Goal: Navigation & Orientation: Find specific page/section

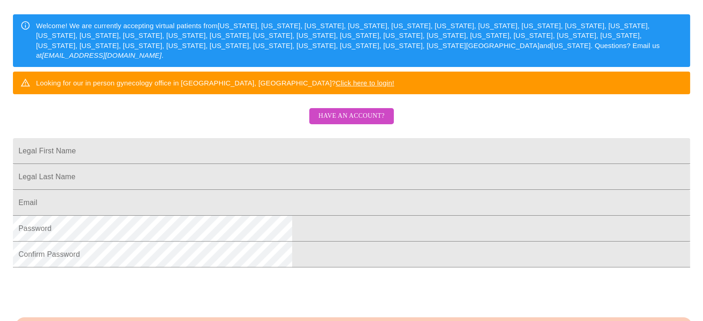
scroll to position [140, 0]
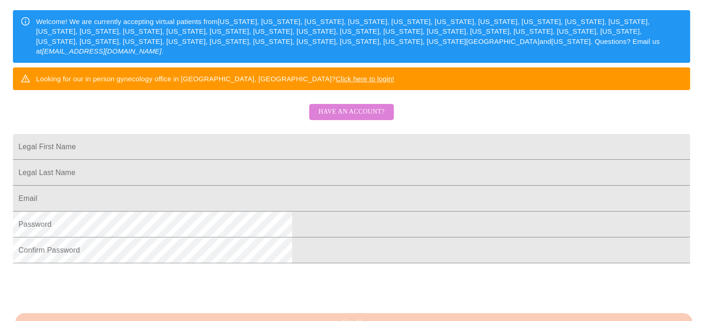
click at [356, 118] on span "Have an account?" at bounding box center [352, 112] width 66 height 12
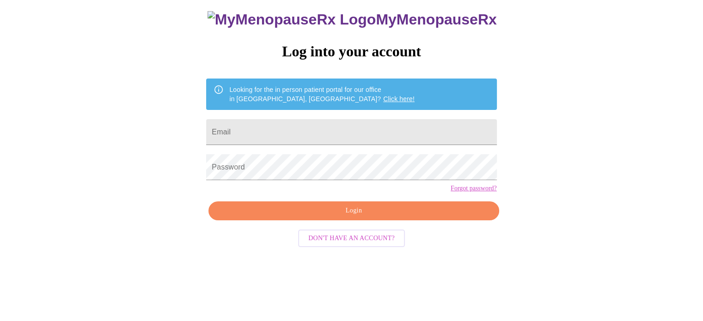
scroll to position [18, 0]
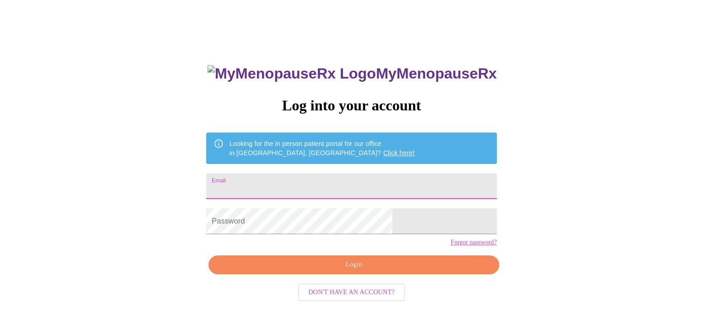
click at [424, 173] on input "Email" at bounding box center [351, 186] width 290 height 26
type input "cyberbaig1@gmail.com"
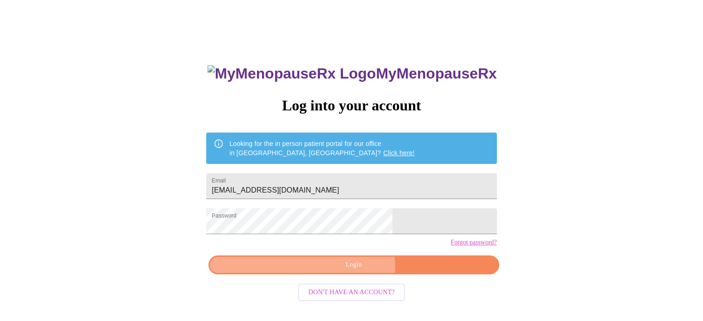
click at [353, 271] on span "Login" at bounding box center [353, 265] width 269 height 12
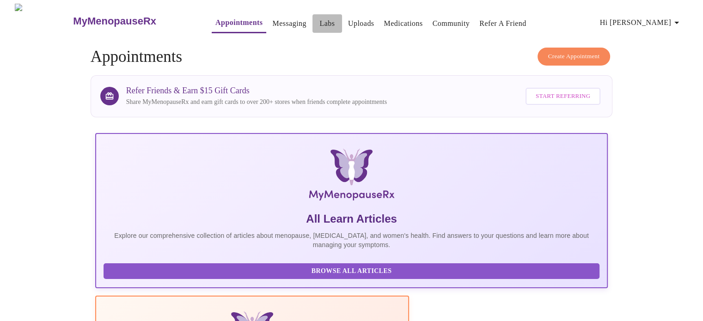
click at [320, 23] on link "Labs" at bounding box center [327, 23] width 15 height 13
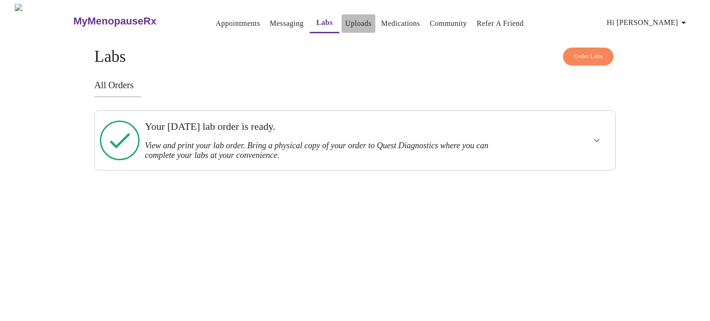
click at [345, 22] on link "Uploads" at bounding box center [358, 23] width 26 height 13
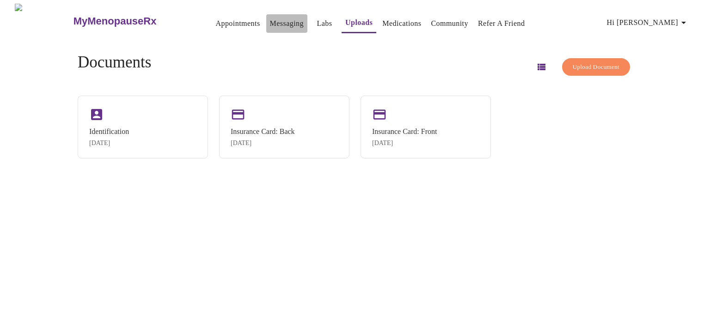
click at [270, 17] on link "Messaging" at bounding box center [287, 23] width 34 height 13
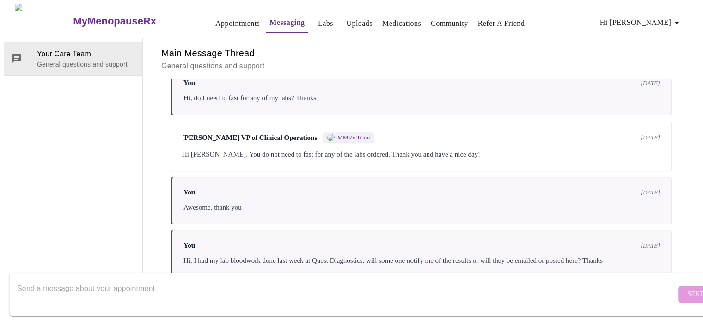
scroll to position [632, 0]
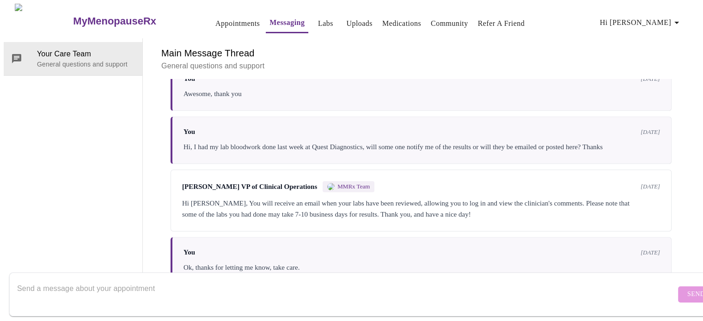
click at [692, 118] on div "Main Message Thread General questions and support Messages are typically review…" at bounding box center [421, 161] width 557 height 246
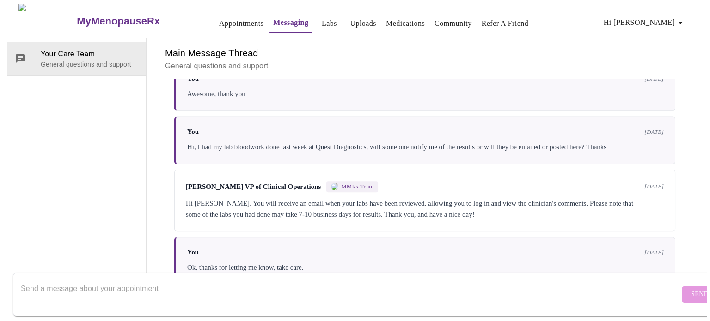
scroll to position [0, 0]
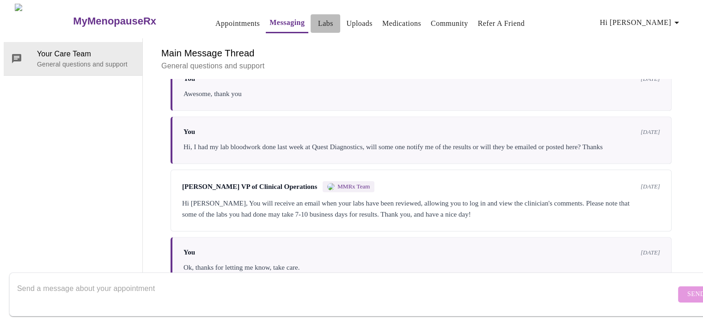
click at [318, 18] on link "Labs" at bounding box center [325, 23] width 15 height 13
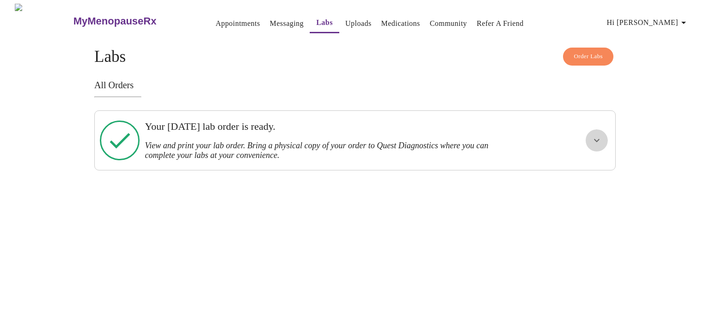
click at [590, 131] on button "show more" at bounding box center [597, 140] width 22 height 22
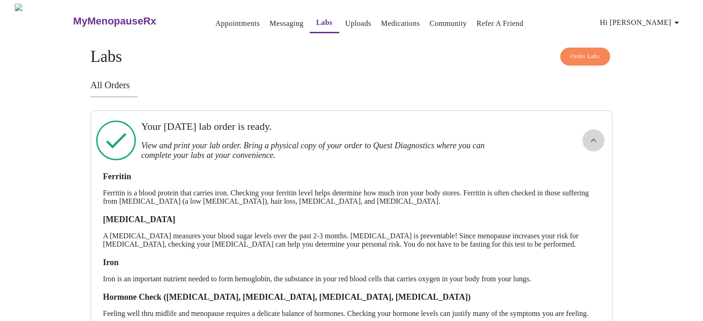
click at [590, 131] on button "show more" at bounding box center [594, 140] width 22 height 22
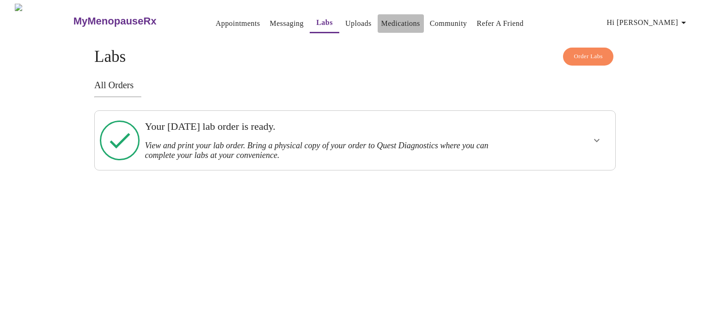
click at [381, 25] on link "Medications" at bounding box center [400, 23] width 39 height 13
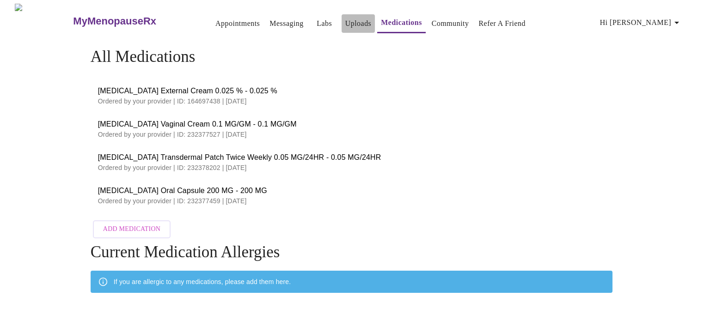
click at [353, 22] on link "Uploads" at bounding box center [358, 23] width 26 height 13
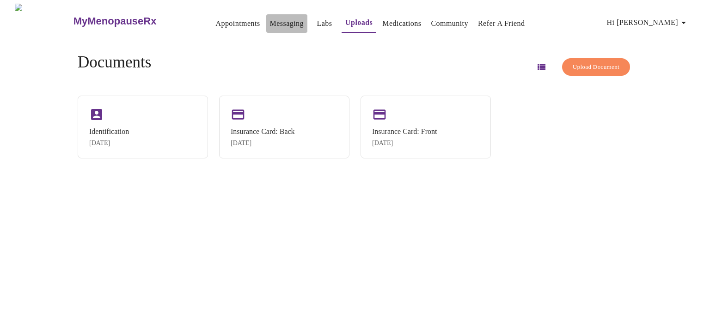
click at [282, 21] on link "Messaging" at bounding box center [287, 23] width 34 height 13
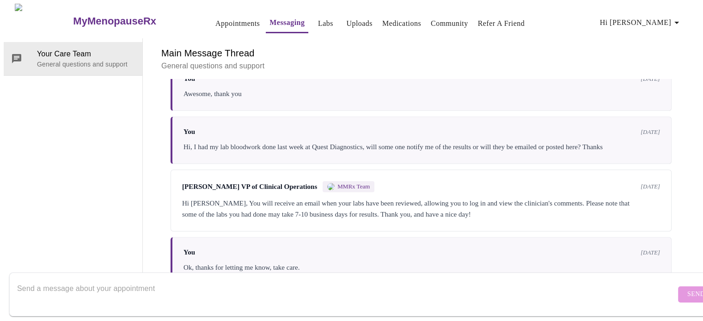
scroll to position [632, 0]
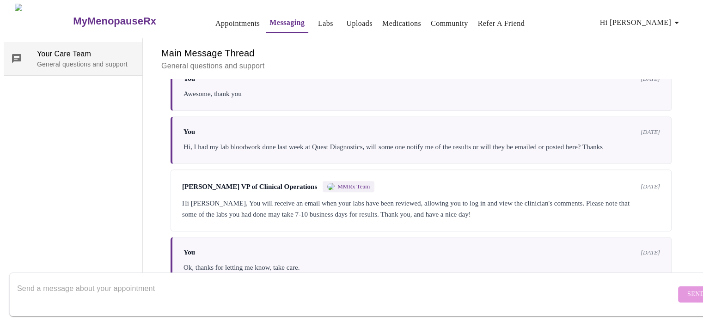
click at [53, 49] on span "Your Care Team" at bounding box center [86, 54] width 98 height 11
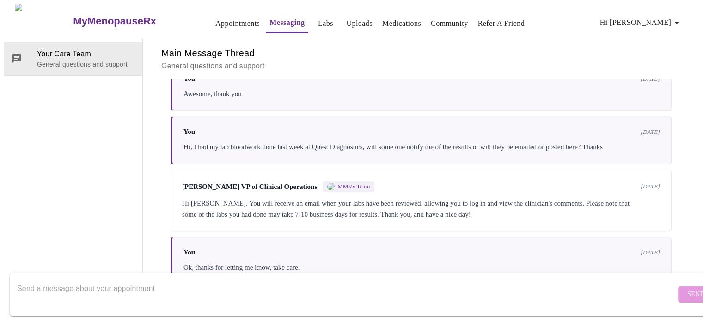
scroll to position [0, 0]
click at [79, 15] on h3 "MyMenopauseRx" at bounding box center [114, 21] width 83 height 12
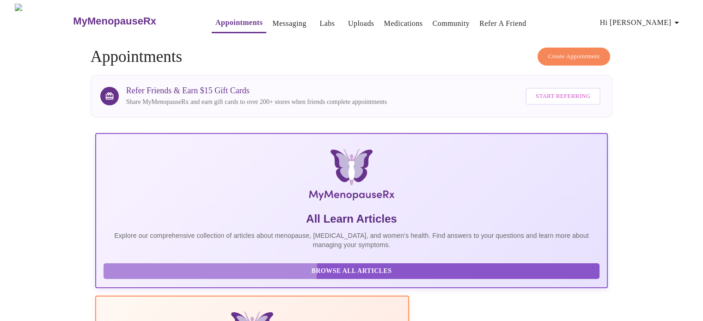
click at [210, 274] on button "Browse All Articles" at bounding box center [352, 272] width 497 height 16
